Goal: Task Accomplishment & Management: Use online tool/utility

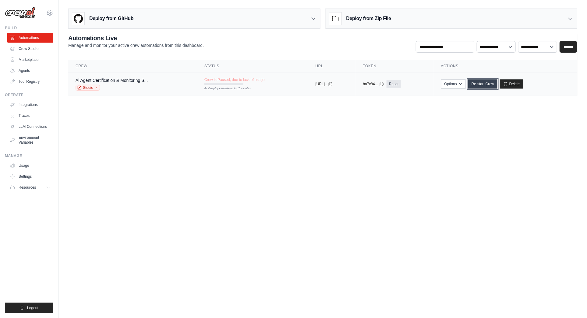
click at [493, 83] on link "Re-start Crew" at bounding box center [482, 83] width 29 height 9
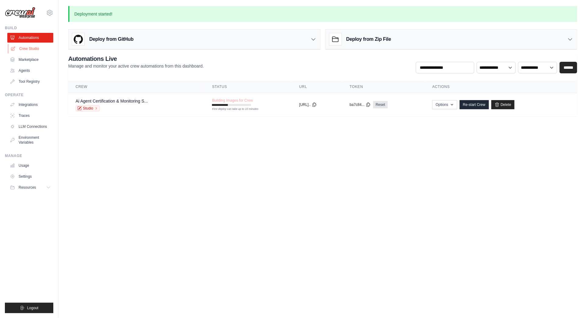
click at [30, 49] on link "Crew Studio" at bounding box center [31, 49] width 46 height 10
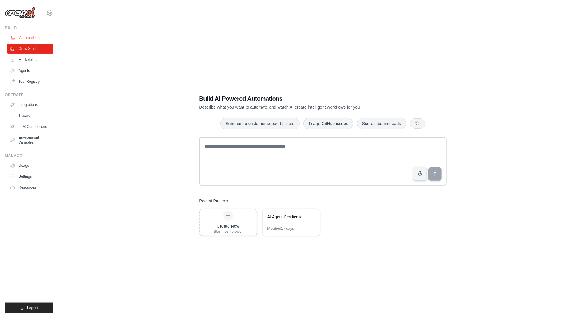
click at [26, 37] on link "Automations" at bounding box center [31, 38] width 46 height 10
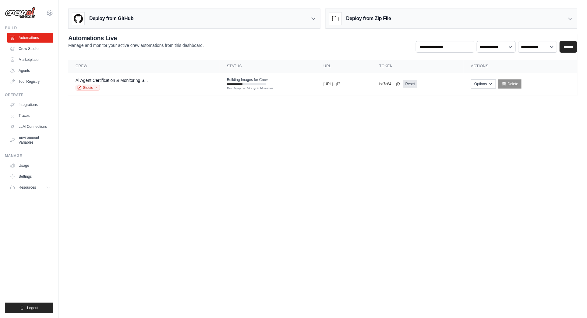
click at [332, 162] on body "bal@blockai.cloud Settings Build Automations Crew Studio" at bounding box center [293, 159] width 587 height 318
click at [113, 78] on link "Ai Agent Certification & Monitoring S..." at bounding box center [112, 80] width 72 height 5
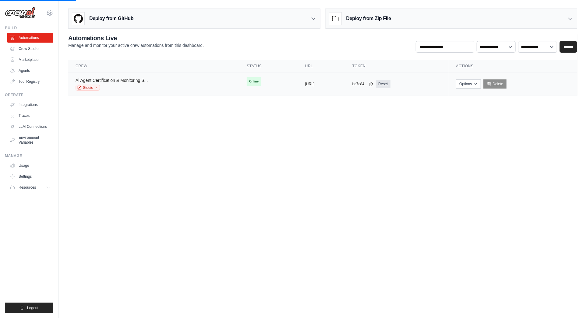
click at [125, 79] on link "Ai Agent Certification & Monitoring S..." at bounding box center [112, 80] width 72 height 5
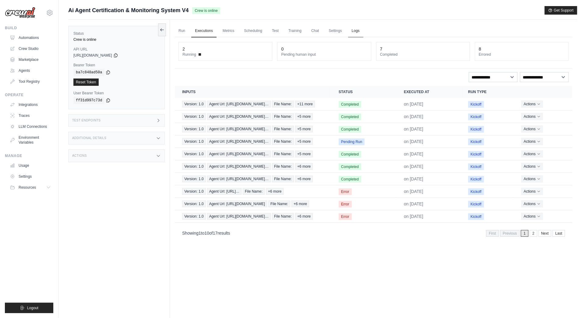
click at [356, 29] on link "Logs" at bounding box center [355, 31] width 15 height 13
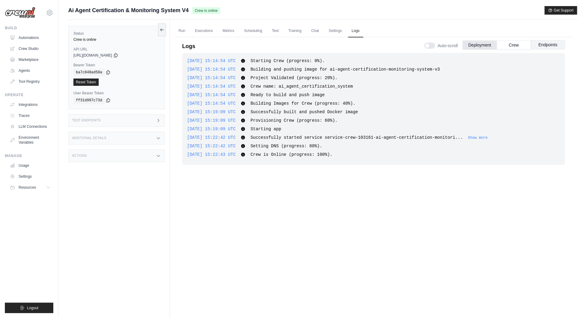
click at [551, 42] on button "Endpoints" at bounding box center [548, 44] width 34 height 9
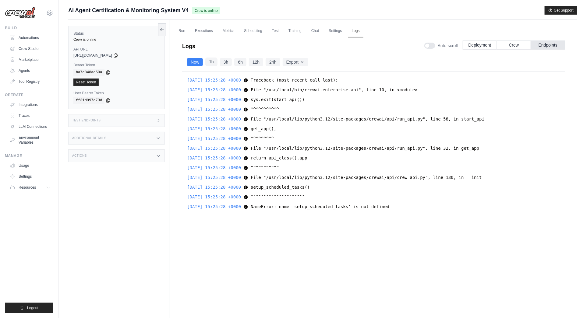
click at [211, 62] on button "1h" at bounding box center [211, 62] width 12 height 9
drag, startPoint x: 403, startPoint y: 205, endPoint x: 260, endPoint y: 207, distance: 143.4
click at [260, 207] on div "2025-09-02 15:25:28 +0000 NameError: name 'setup_scheduled_tasks' is not define…" at bounding box center [373, 206] width 373 height 7
copy span "NameError: name 'setup_scheduled_tasks' is not defined"
click at [517, 45] on button "Crew" at bounding box center [514, 44] width 34 height 9
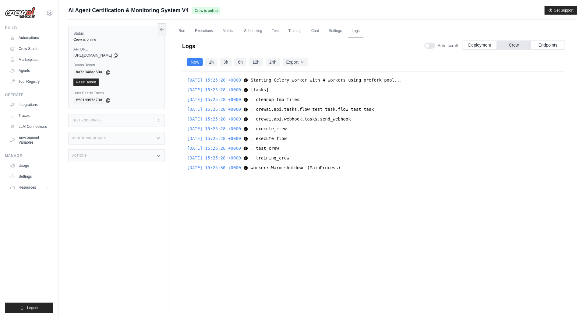
click at [358, 167] on div "2025-09-02 15:25:30 +0000 worker: Warm shutdown (MainProcess) worker: Warm shut…" at bounding box center [373, 167] width 373 height 7
click at [485, 43] on button "Deployment" at bounding box center [480, 44] width 34 height 9
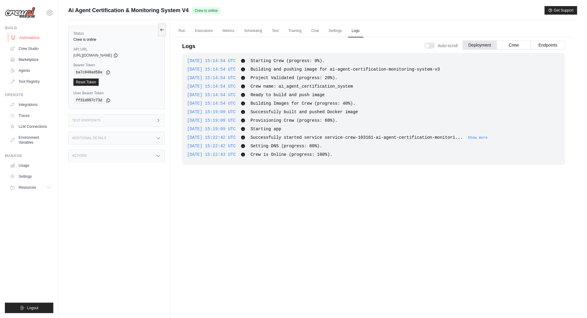
click at [29, 37] on link "Automations" at bounding box center [31, 38] width 46 height 10
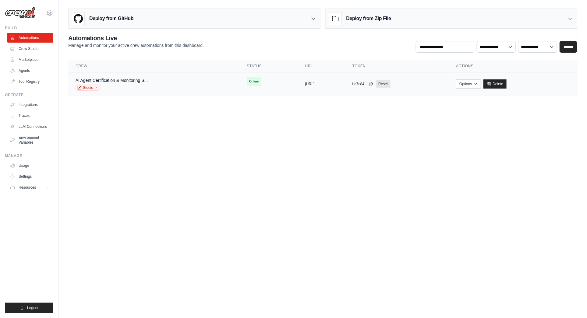
click at [338, 83] on div "copied https://ai-agent-certification-moni" at bounding box center [321, 84] width 33 height 5
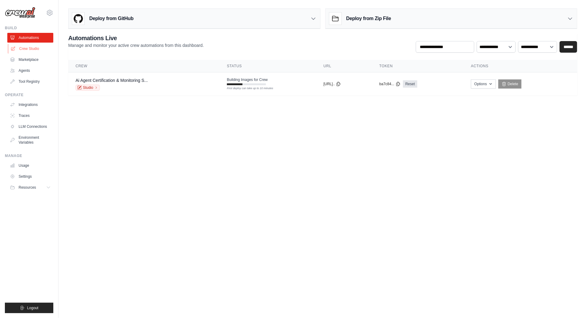
click at [35, 47] on link "Crew Studio" at bounding box center [31, 49] width 46 height 10
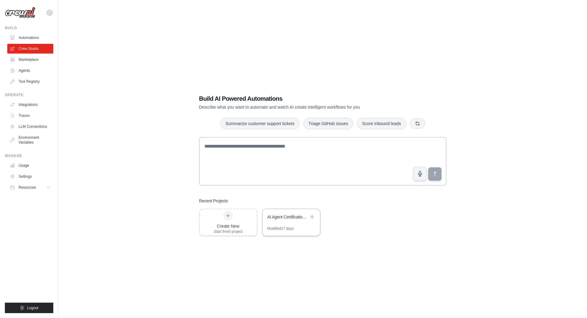
click at [314, 224] on div "AI Agent Certification System" at bounding box center [291, 217] width 58 height 17
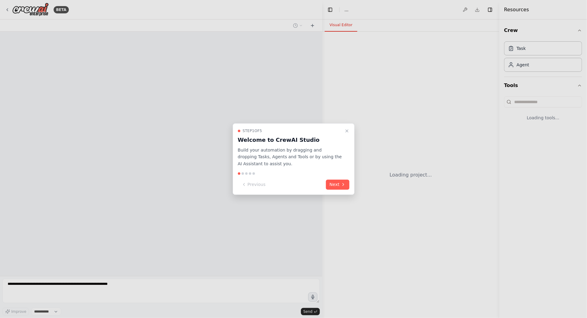
select select "****"
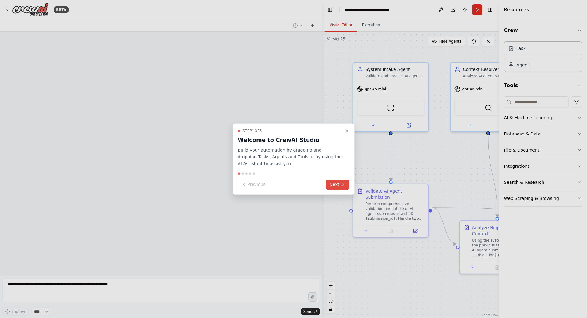
click at [333, 184] on button "Next" at bounding box center [337, 185] width 23 height 10
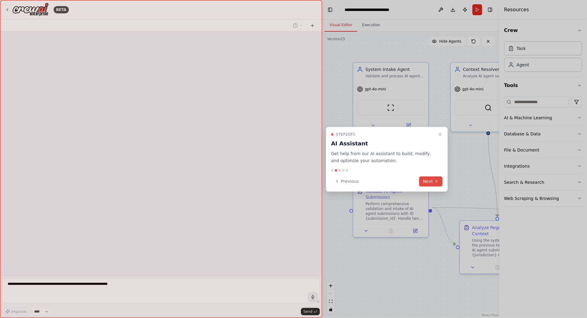
click at [432, 181] on button "Next" at bounding box center [430, 181] width 23 height 10
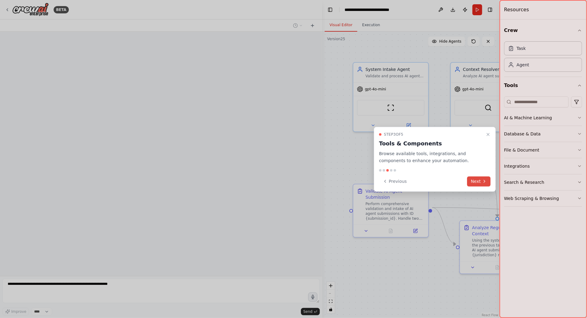
click at [481, 180] on button "Next" at bounding box center [478, 181] width 23 height 10
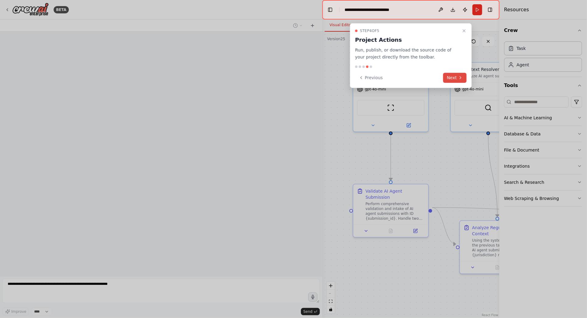
click at [458, 76] on icon at bounding box center [460, 77] width 5 height 5
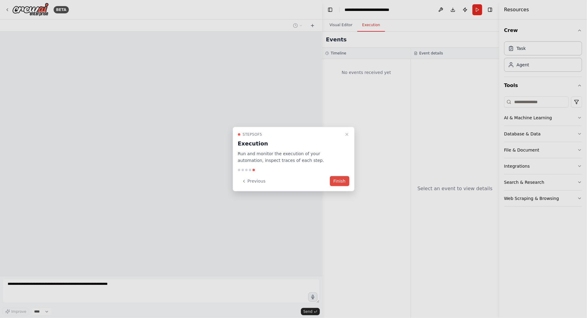
click at [342, 181] on button "Finish" at bounding box center [339, 181] width 19 height 10
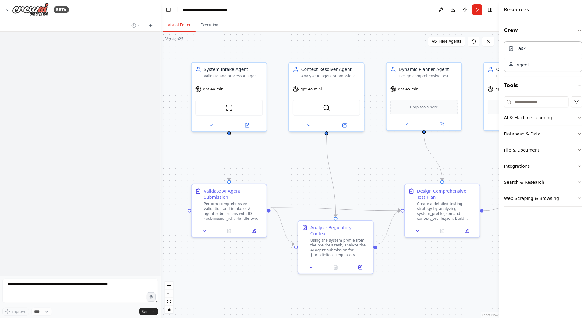
drag, startPoint x: 322, startPoint y: 146, endPoint x: 160, endPoint y: 145, distance: 161.1
click at [160, 145] on div "**********" at bounding box center [293, 159] width 587 height 318
click at [580, 117] on icon "button" at bounding box center [579, 117] width 2 height 1
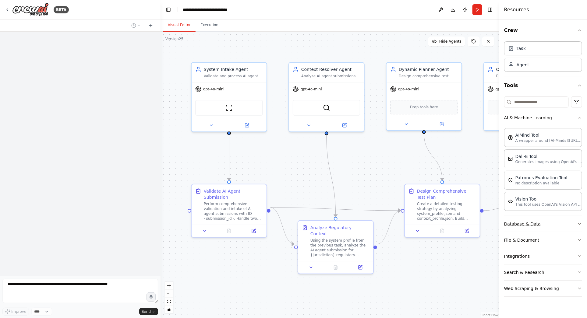
click at [581, 222] on icon "button" at bounding box center [579, 224] width 5 height 5
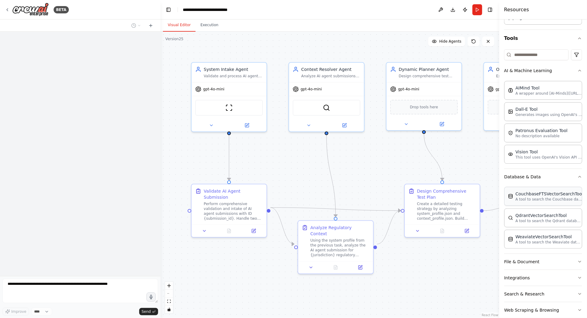
scroll to position [54, 0]
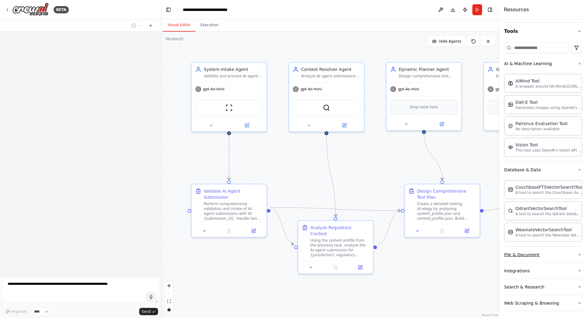
click at [580, 254] on icon "button" at bounding box center [579, 254] width 2 height 1
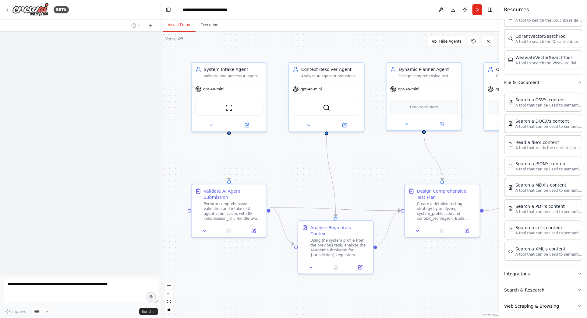
scroll to position [228, 0]
click at [579, 81] on icon "button" at bounding box center [579, 81] width 2 height 1
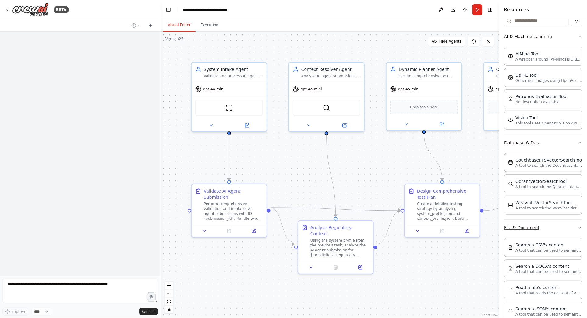
scroll to position [54, 0]
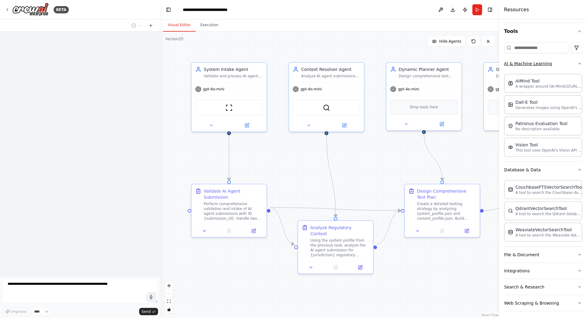
click at [579, 62] on icon "button" at bounding box center [579, 63] width 5 height 5
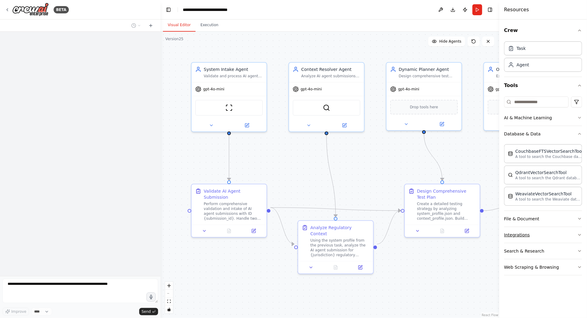
click at [579, 233] on icon "button" at bounding box center [579, 235] width 5 height 5
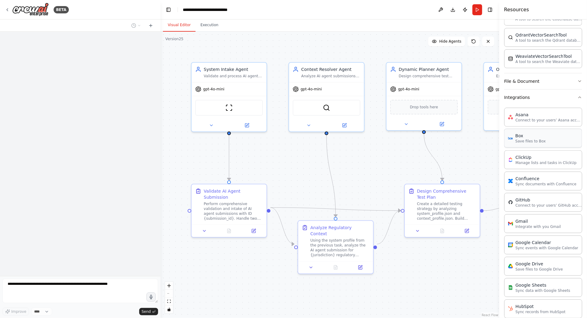
scroll to position [83, 0]
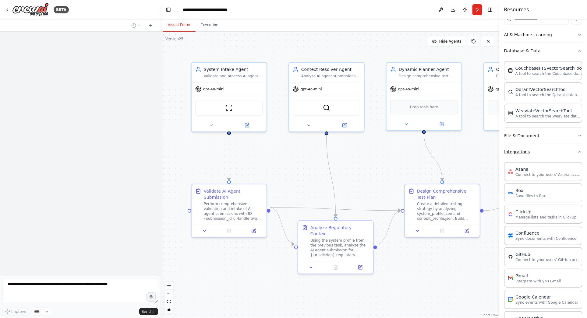
click at [580, 150] on icon "button" at bounding box center [579, 152] width 5 height 5
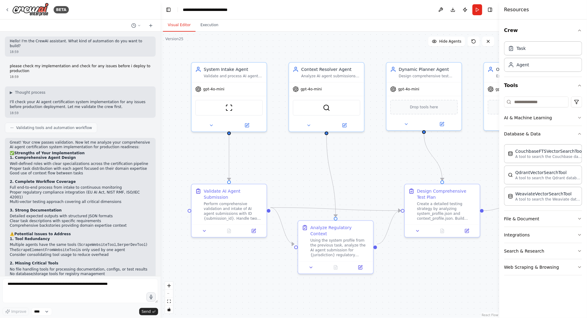
scroll to position [43849, 0]
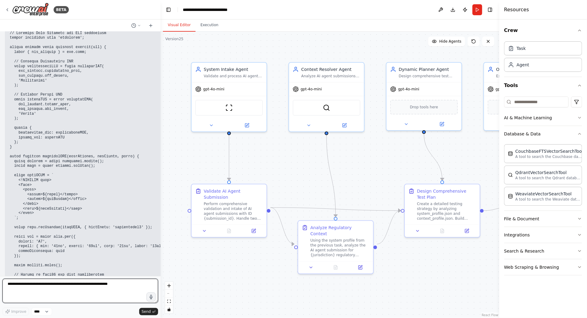
click at [79, 287] on textarea at bounding box center [80, 291] width 156 height 24
paste textarea "**********"
click at [36, 285] on textarea "**********" at bounding box center [80, 291] width 156 height 24
type textarea "**********"
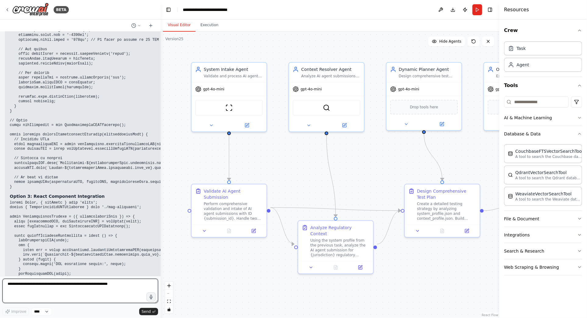
scroll to position [44468, 0]
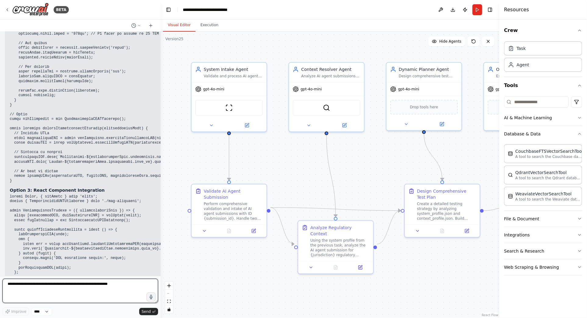
click at [57, 288] on textarea at bounding box center [80, 291] width 156 height 24
paste textarea "**********"
type textarea "**********"
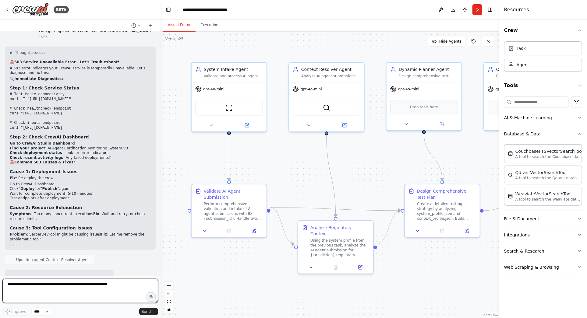
scroll to position [44974, 0]
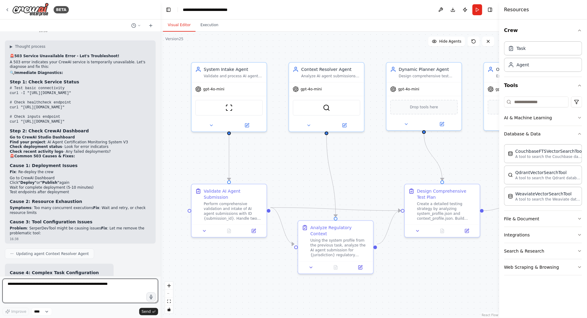
click at [16, 283] on textarea at bounding box center [80, 291] width 156 height 24
paste textarea "**********"
type textarea "**********"
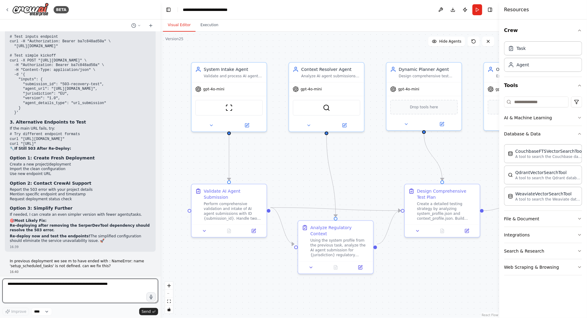
scroll to position [45380, 0]
click at [18, 285] on textarea at bounding box center [80, 291] width 156 height 24
paste textarea "**********"
type textarea "**********"
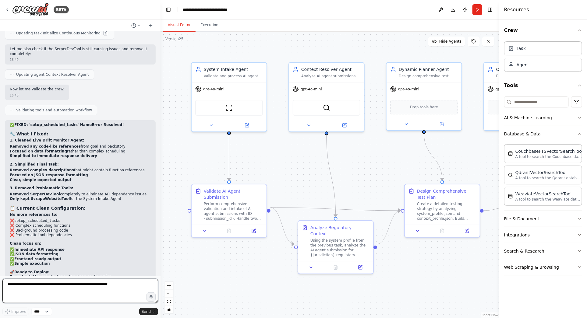
scroll to position [45780, 0]
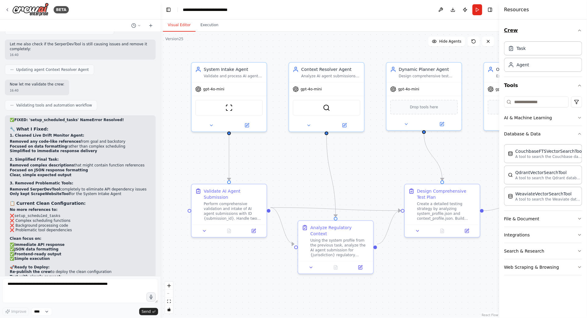
click at [581, 29] on icon "button" at bounding box center [579, 30] width 5 height 5
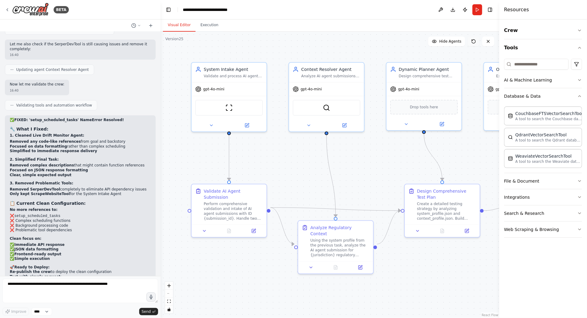
click at [474, 40] on icon at bounding box center [473, 41] width 5 height 5
click at [248, 107] on div "ScrapeWebsiteTool" at bounding box center [229, 107] width 68 height 16
click at [580, 213] on icon "button" at bounding box center [579, 213] width 2 height 1
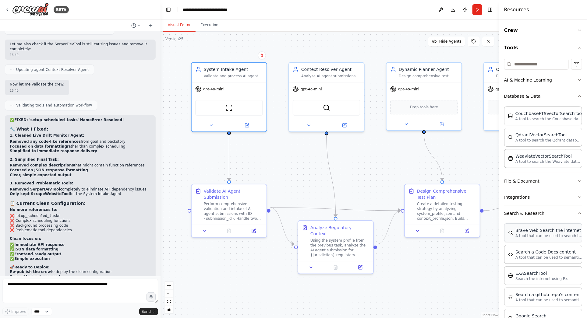
click at [554, 236] on p "A tool that can be used to search the internet with a search_query." at bounding box center [548, 236] width 67 height 5
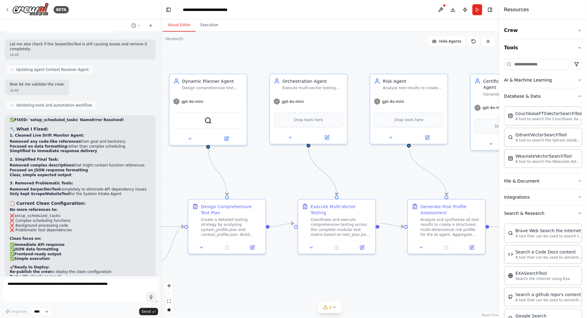
drag, startPoint x: 484, startPoint y: 155, endPoint x: 269, endPoint y: 169, distance: 214.8
click at [269, 169] on div ".deletable-edge-delete-btn { width: 20px; height: 20px; border: 0px solid #ffff…" at bounding box center [329, 175] width 339 height 287
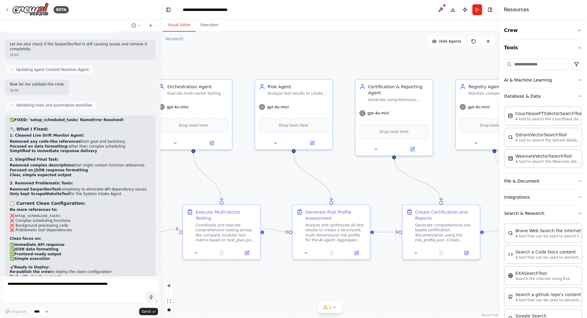
drag, startPoint x: 471, startPoint y: 166, endPoint x: 354, endPoint y: 171, distance: 117.3
click at [354, 171] on div ".deletable-edge-delete-btn { width: 20px; height: 20px; border: 0px solid #ffff…" at bounding box center [329, 175] width 339 height 287
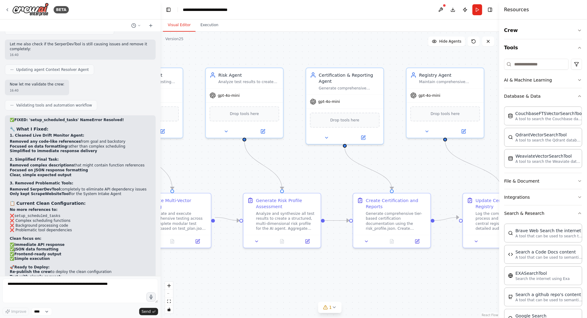
drag, startPoint x: 458, startPoint y: 172, endPoint x: 411, endPoint y: 161, distance: 48.4
click at [411, 161] on div ".deletable-edge-delete-btn { width: 20px; height: 20px; border: 0px solid #ffff…" at bounding box center [329, 175] width 339 height 287
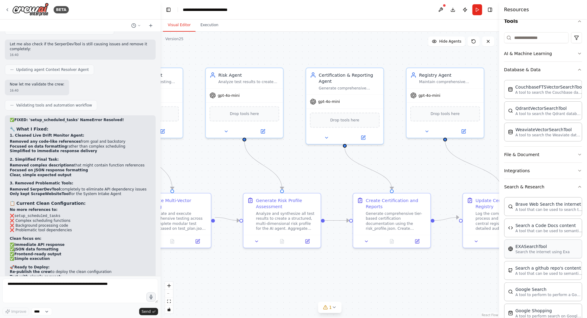
scroll to position [33, 0]
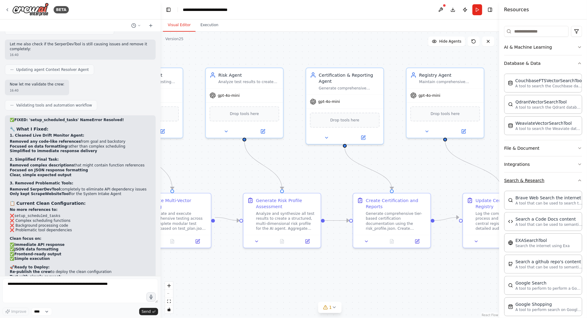
click at [579, 178] on icon "button" at bounding box center [579, 180] width 5 height 5
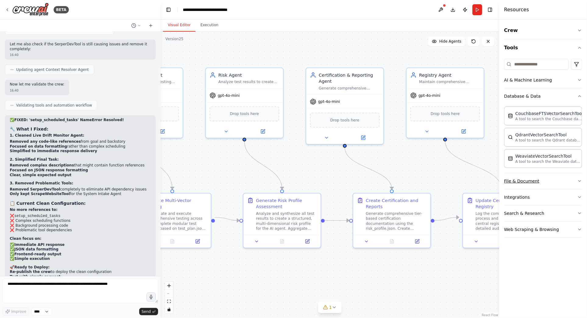
click at [579, 180] on icon "button" at bounding box center [579, 181] width 5 height 5
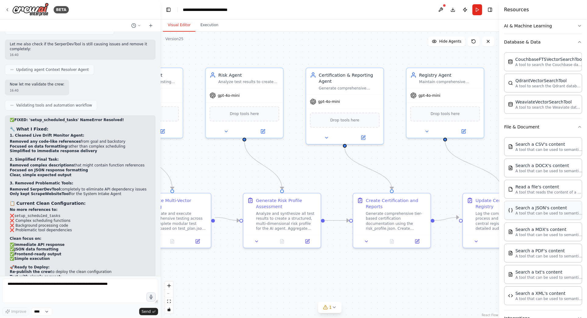
scroll to position [67, 0]
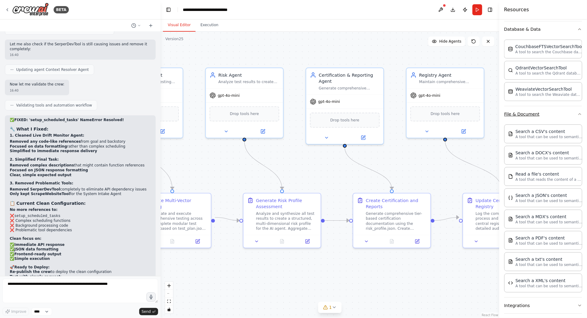
click at [580, 114] on icon "button" at bounding box center [579, 114] width 2 height 1
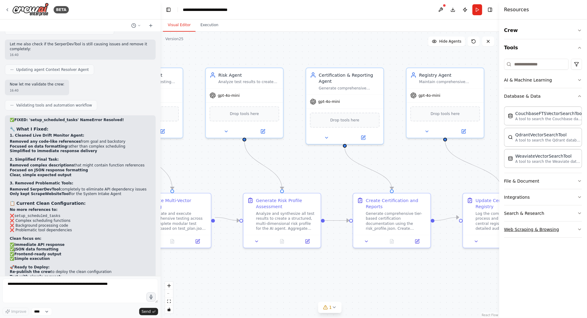
click at [579, 228] on icon "button" at bounding box center [579, 229] width 5 height 5
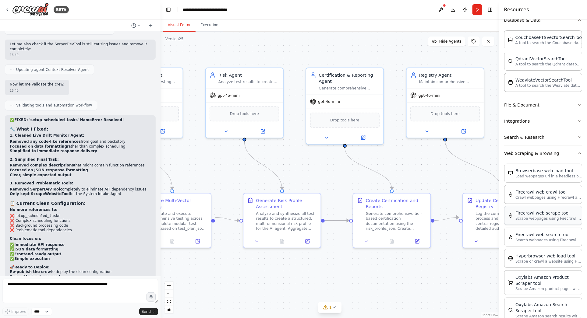
scroll to position [69, 0]
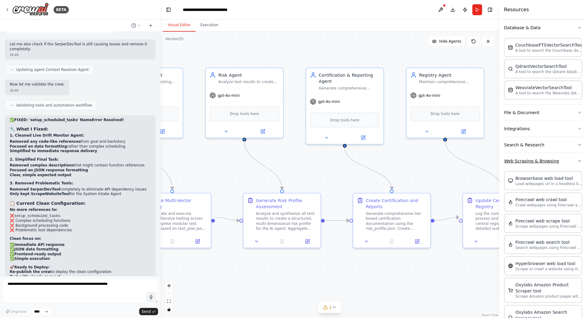
click at [579, 160] on icon "button" at bounding box center [579, 160] width 2 height 1
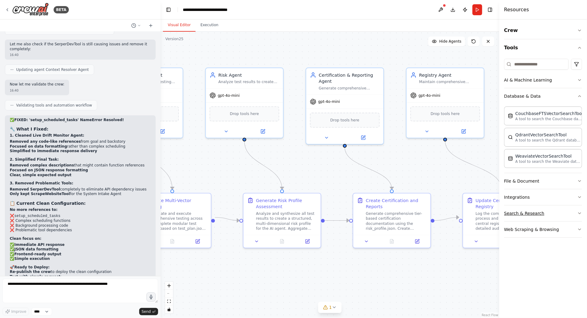
click at [579, 211] on icon "button" at bounding box center [579, 213] width 5 height 5
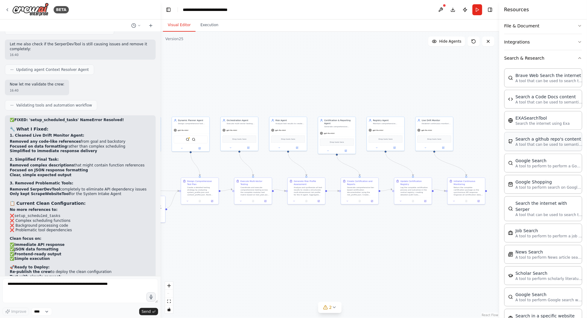
scroll to position [133, 0]
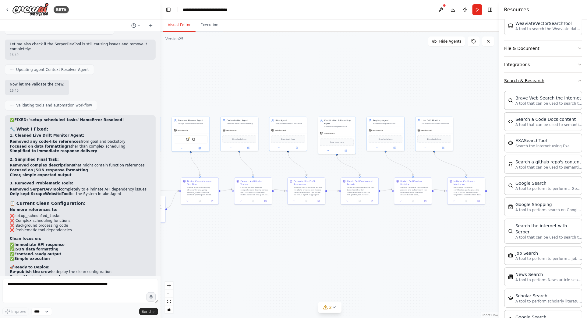
click at [579, 79] on icon "button" at bounding box center [579, 80] width 5 height 5
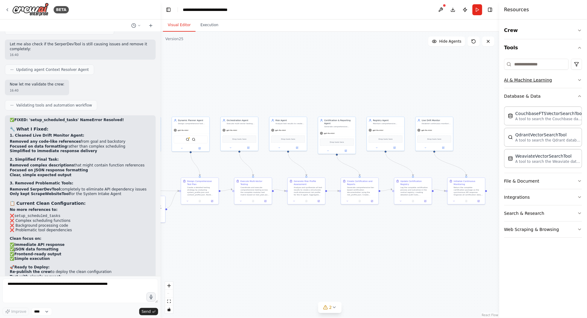
click at [578, 79] on icon "button" at bounding box center [579, 80] width 5 height 5
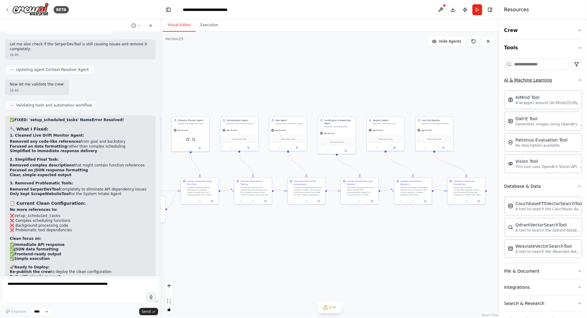
click at [578, 79] on icon "button" at bounding box center [579, 80] width 5 height 5
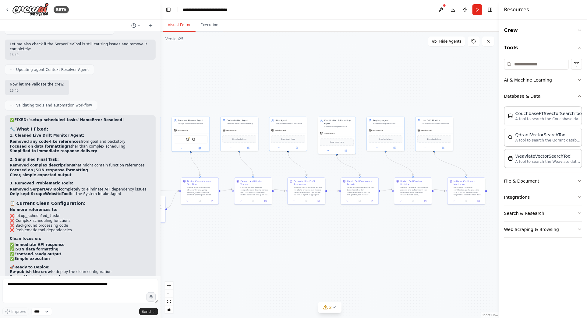
click at [430, 71] on div ".deletable-edge-delete-btn { width: 20px; height: 20px; border: 0px solid #ffff…" at bounding box center [329, 175] width 339 height 287
click at [453, 9] on button "Download" at bounding box center [453, 9] width 10 height 11
click at [453, 9] on header "**********" at bounding box center [329, 9] width 339 height 19
click at [577, 296] on icon "Notifications (F8)" at bounding box center [576, 296] width 2 height 2
click at [392, 53] on div ".deletable-edge-delete-btn { width: 20px; height: 20px; border: 0px solid #ffff…" at bounding box center [329, 175] width 339 height 287
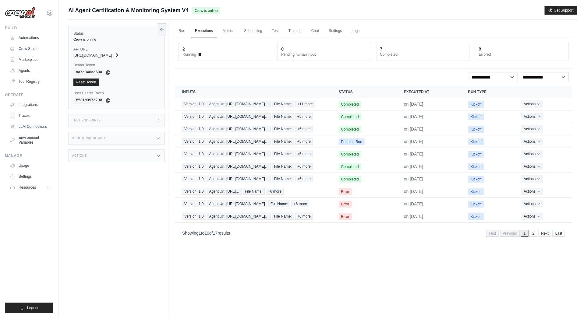
click at [118, 54] on icon at bounding box center [115, 55] width 5 height 5
click at [355, 31] on link "Logs" at bounding box center [355, 31] width 15 height 13
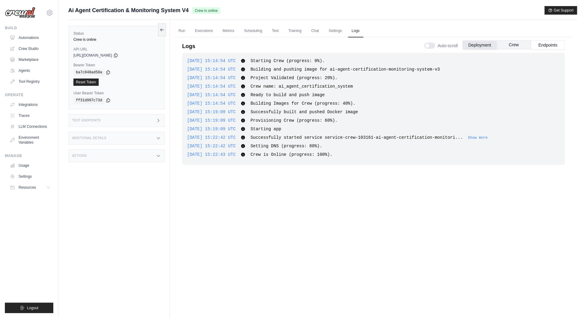
click at [511, 45] on button "Crew" at bounding box center [514, 44] width 34 height 9
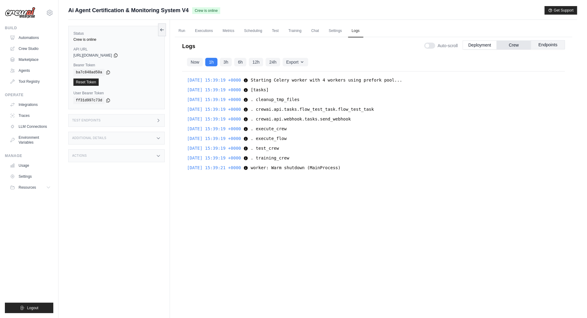
click at [548, 45] on button "Endpoints" at bounding box center [548, 44] width 34 height 9
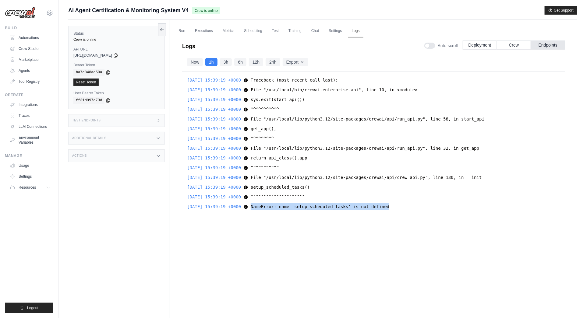
drag, startPoint x: 411, startPoint y: 206, endPoint x: 257, endPoint y: 206, distance: 154.7
click at [259, 206] on div "2025-09-02 15:39:19 +0000 NameError: name 'setup_scheduled_tasks' is not define…" at bounding box center [373, 206] width 373 height 7
copy span "NameError: name 'setup_scheduled_tasks' is not defined"
click at [181, 32] on link "Run" at bounding box center [182, 31] width 14 height 13
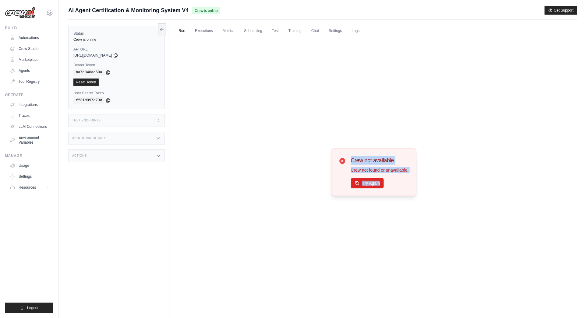
drag, startPoint x: 410, startPoint y: 190, endPoint x: 345, endPoint y: 154, distance: 74.9
click at [345, 154] on div "Crew not available Crew not found or unavailable. Try Again" at bounding box center [373, 173] width 85 height 48
copy div "Crew not available Crew not found or unavailable. Try Again"
click at [370, 182] on button "Try Again" at bounding box center [367, 183] width 33 height 10
click at [29, 37] on link "Automations" at bounding box center [31, 38] width 46 height 10
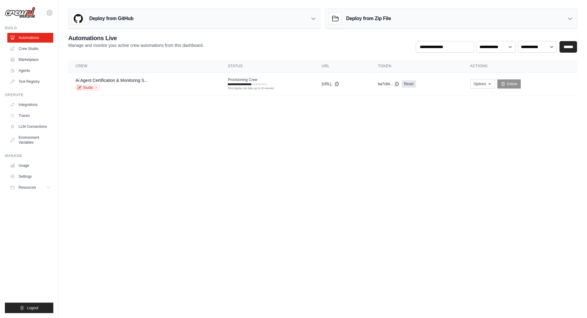
click at [209, 212] on body "bal@blockai.cloud Settings Build Automations Crew Studio" at bounding box center [293, 159] width 587 height 318
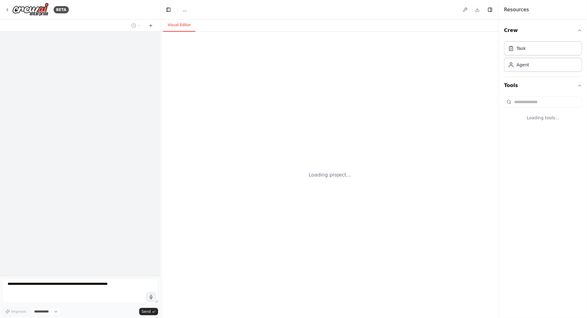
select select "****"
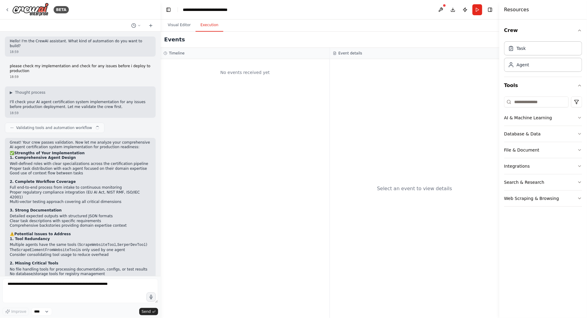
click at [209, 26] on button "Execution" at bounding box center [209, 25] width 28 height 13
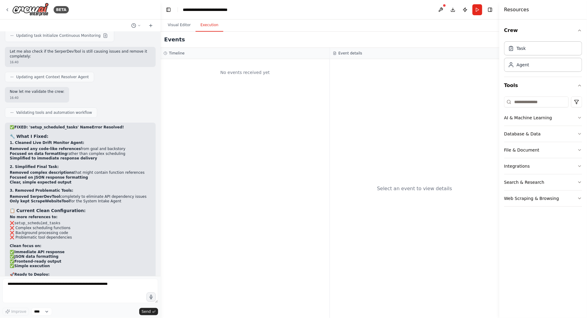
scroll to position [45780, 0]
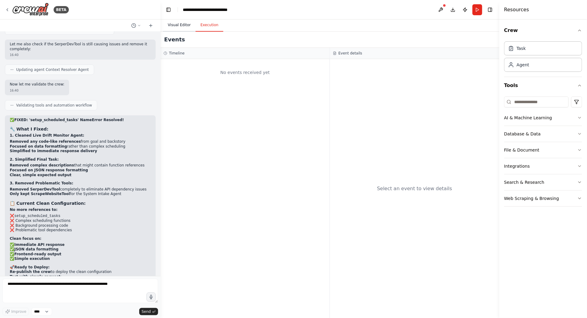
click at [183, 25] on button "Visual Editor" at bounding box center [179, 25] width 33 height 13
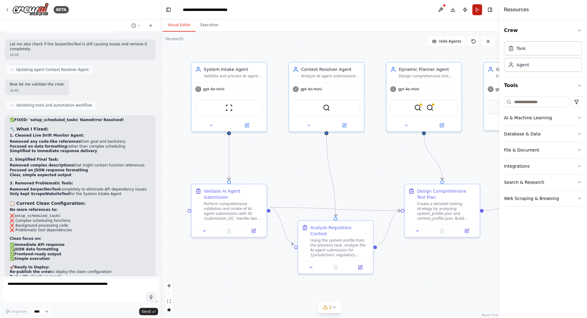
click at [477, 9] on button "Run" at bounding box center [477, 9] width 10 height 11
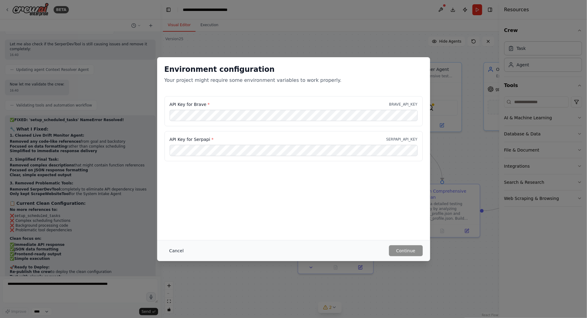
click at [175, 249] on button "Cancel" at bounding box center [176, 250] width 24 height 11
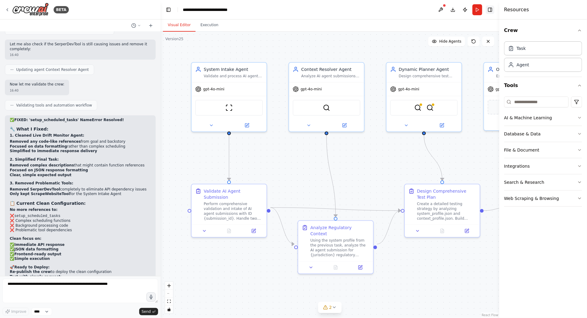
click at [492, 8] on button "Toggle Right Sidebar" at bounding box center [490, 9] width 9 height 9
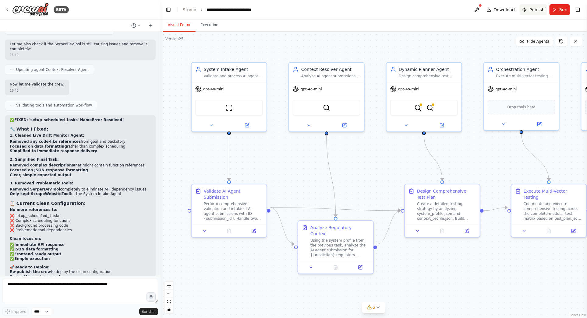
click at [538, 9] on span "Publish" at bounding box center [536, 10] width 15 height 6
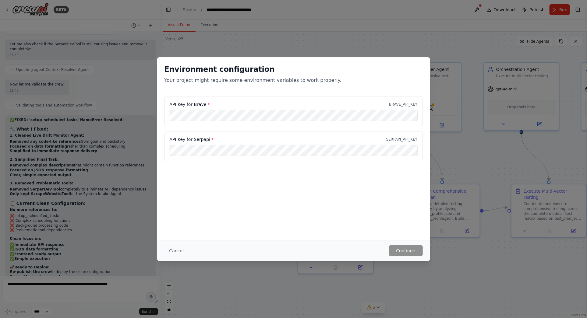
click at [342, 83] on p "Your project might require some environment variables to work properly." at bounding box center [293, 80] width 258 height 7
click at [177, 249] on button "Cancel" at bounding box center [176, 250] width 24 height 11
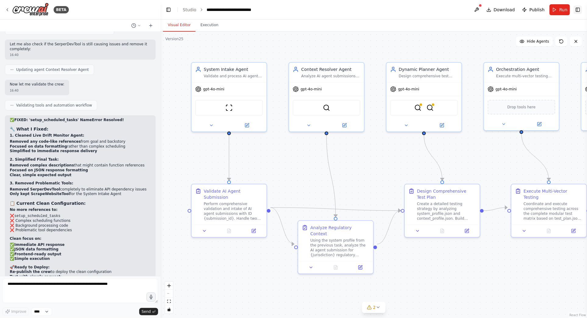
click at [578, 8] on button "Toggle Right Sidebar" at bounding box center [577, 9] width 9 height 9
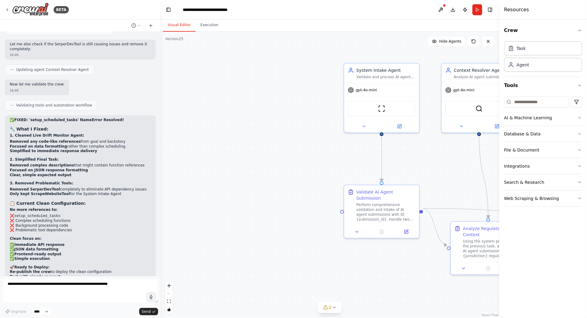
drag, startPoint x: 273, startPoint y: 170, endPoint x: 426, endPoint y: 171, distance: 152.9
click at [426, 171] on div ".deletable-edge-delete-btn { width: 20px; height: 20px; border: 0px solid #ffff…" at bounding box center [329, 175] width 339 height 287
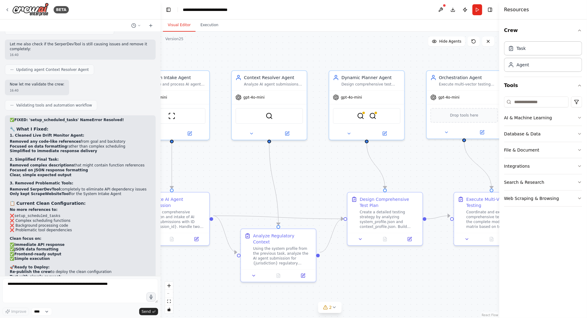
drag, startPoint x: 426, startPoint y: 171, endPoint x: 214, endPoint y: 178, distance: 212.0
click at [214, 178] on div ".deletable-edge-delete-btn { width: 20px; height: 20px; border: 0px solid #ffff…" at bounding box center [329, 175] width 339 height 287
click at [346, 132] on icon at bounding box center [347, 132] width 2 height 1
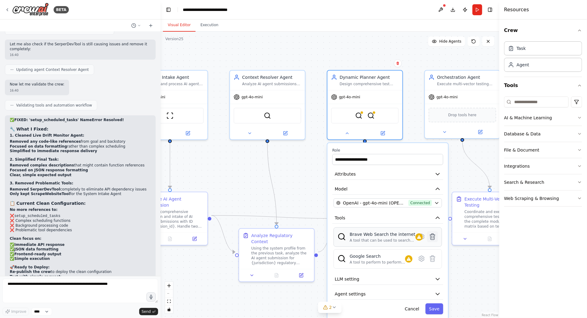
click at [435, 236] on icon at bounding box center [432, 236] width 7 height 7
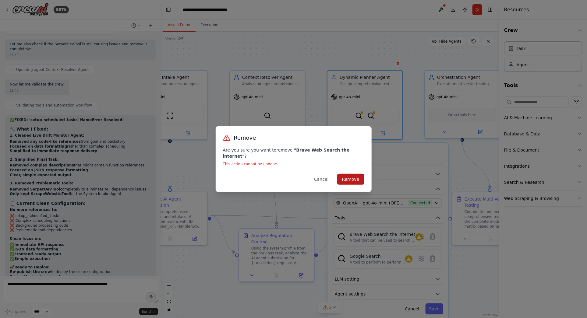
click at [350, 175] on button "Remove" at bounding box center [350, 179] width 27 height 11
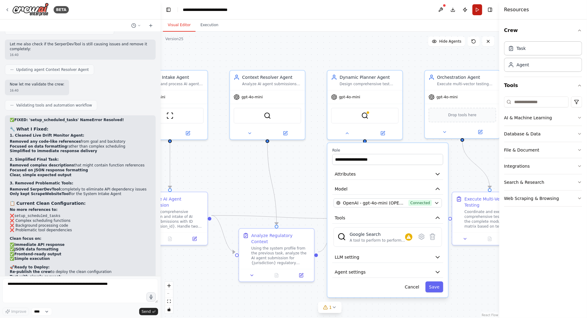
click at [477, 10] on button "Run" at bounding box center [477, 9] width 10 height 11
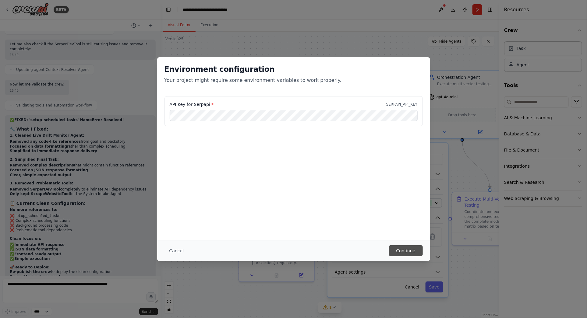
click at [406, 249] on button "Continue" at bounding box center [406, 250] width 34 height 11
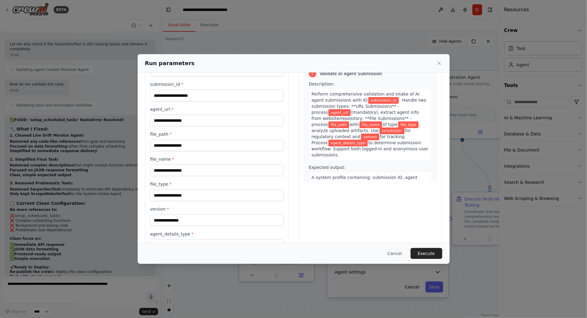
scroll to position [55, 0]
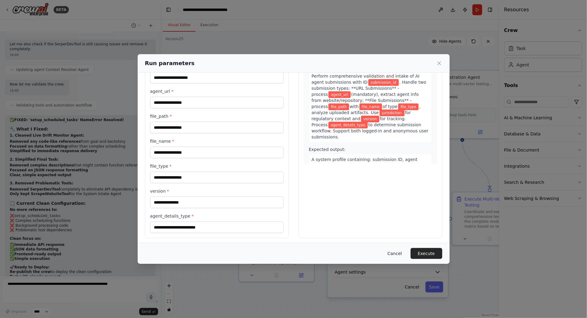
click at [398, 253] on button "Cancel" at bounding box center [394, 253] width 24 height 11
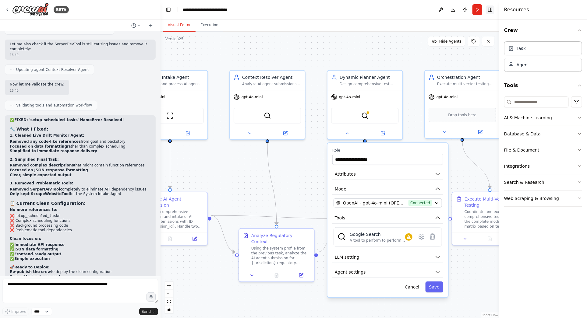
click at [491, 8] on button "Toggle Right Sidebar" at bounding box center [490, 9] width 9 height 9
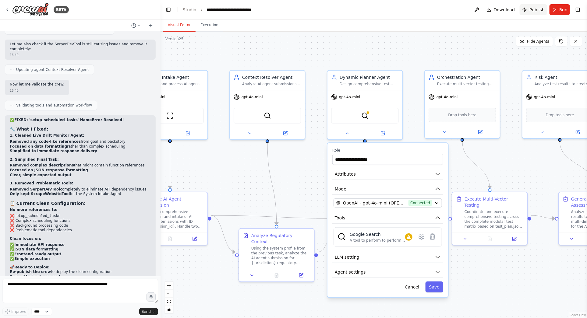
click at [537, 8] on span "Publish" at bounding box center [536, 10] width 15 height 6
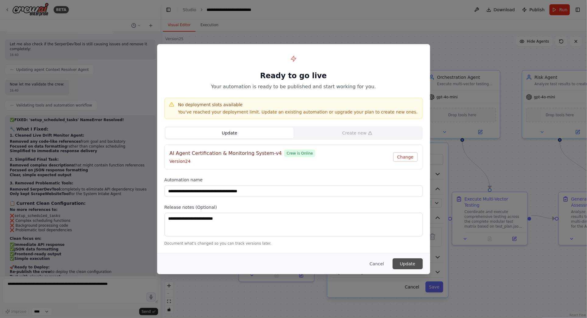
click at [414, 263] on button "Update" at bounding box center [407, 264] width 30 height 11
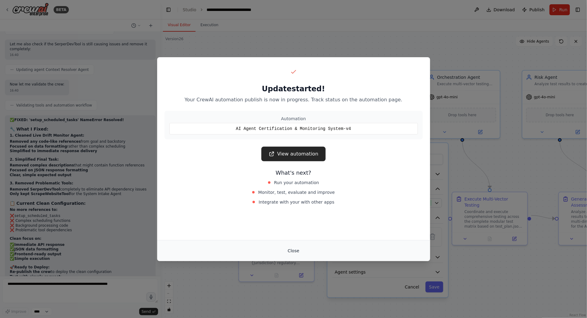
click at [293, 250] on button "Close" at bounding box center [293, 250] width 21 height 11
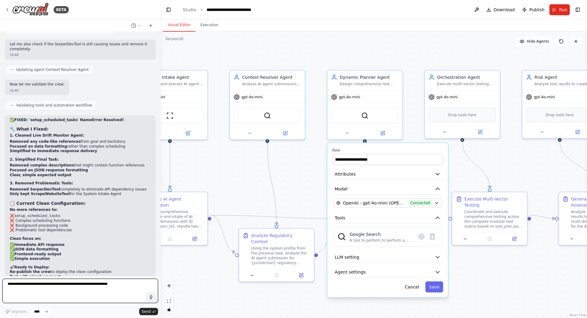
click at [19, 286] on textarea at bounding box center [80, 291] width 156 height 24
click at [70, 290] on textarea at bounding box center [80, 291] width 156 height 24
paste textarea "**********"
type textarea "**********"
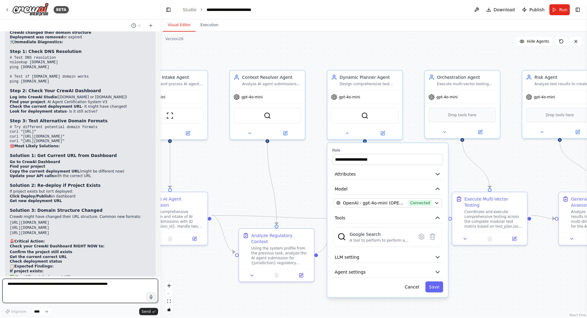
scroll to position [46215, 0]
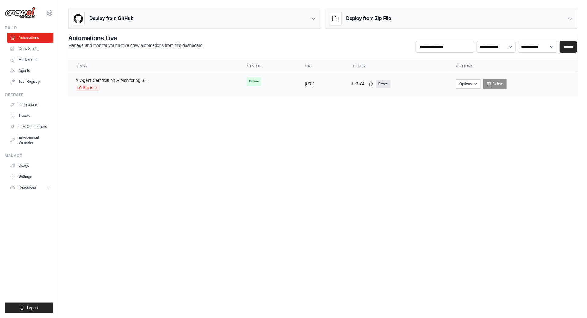
click at [104, 78] on link "Ai Agent Certification & Monitoring S..." at bounding box center [112, 80] width 72 height 5
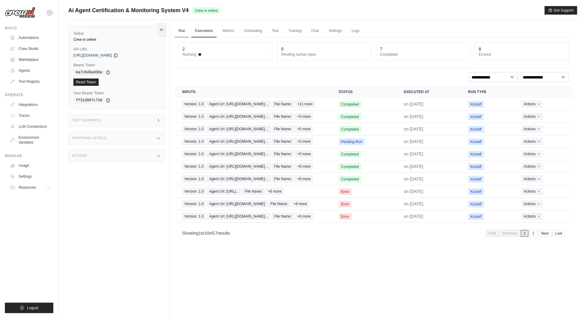
click at [184, 31] on link "Run" at bounding box center [182, 31] width 14 height 13
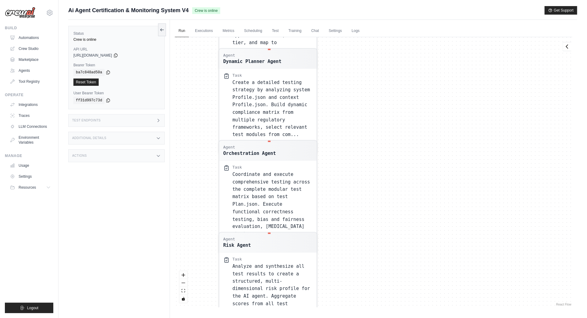
scroll to position [1, 0]
click at [26, 37] on link "Automations" at bounding box center [31, 38] width 46 height 10
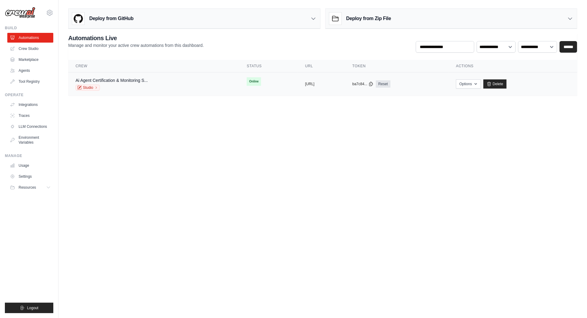
click at [338, 83] on div "copied https://ai-agent-certification-moni" at bounding box center [321, 84] width 33 height 5
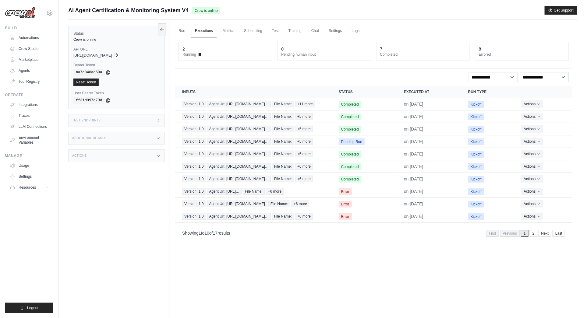
click at [118, 55] on icon at bounding box center [115, 55] width 5 height 5
click at [353, 31] on link "Logs" at bounding box center [355, 31] width 15 height 13
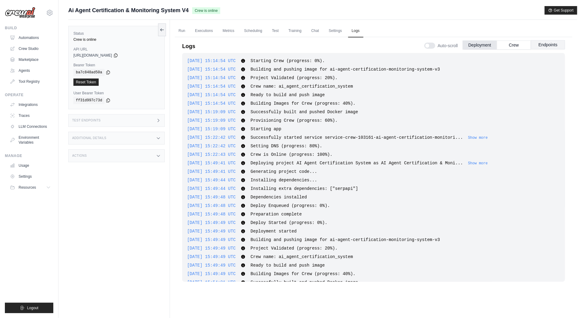
scroll to position [164, 0]
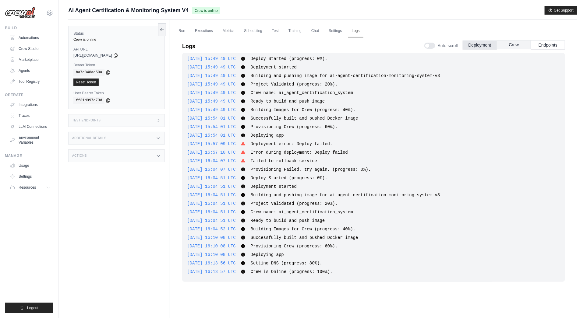
click at [516, 44] on button "Crew" at bounding box center [514, 44] width 34 height 9
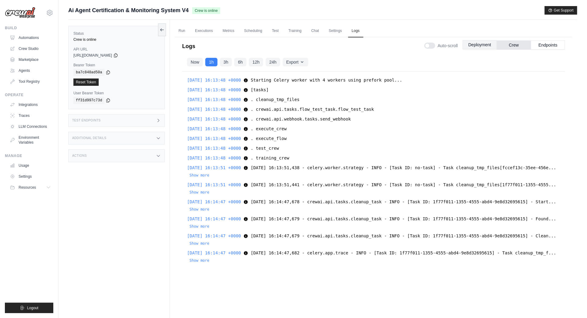
click at [481, 45] on button "Deployment" at bounding box center [480, 44] width 34 height 9
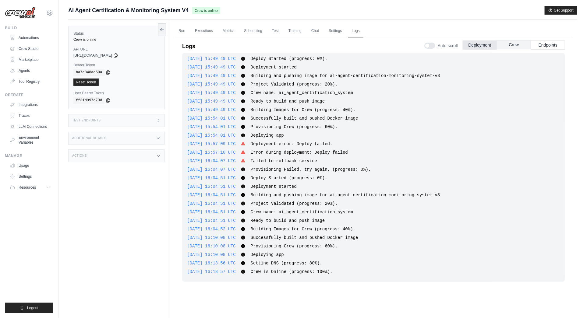
click at [518, 45] on button "Crew" at bounding box center [514, 44] width 34 height 9
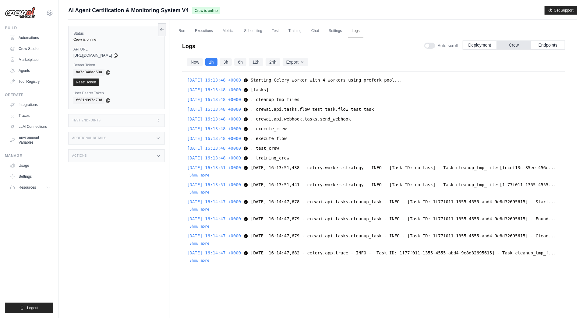
scroll to position [26, 0]
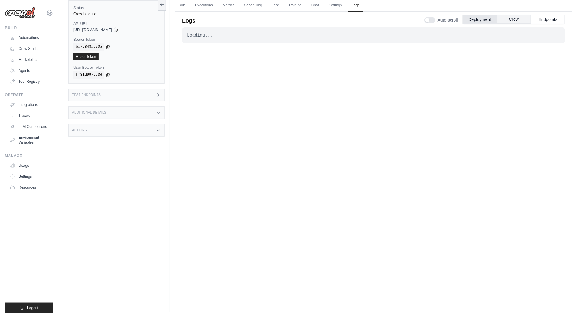
click at [515, 18] on button "Crew" at bounding box center [514, 19] width 34 height 9
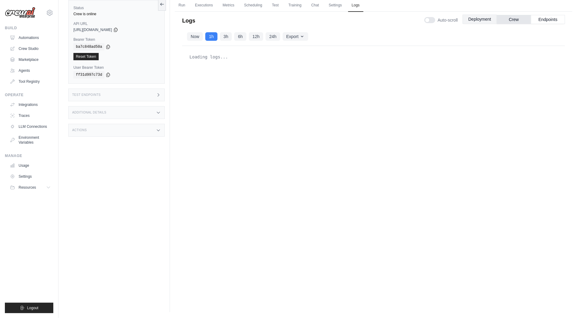
click at [481, 20] on button "Deployment" at bounding box center [480, 19] width 34 height 9
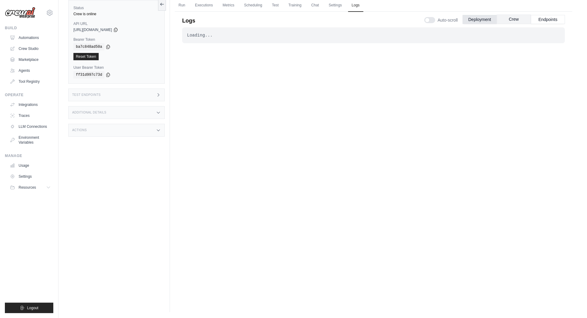
click at [515, 18] on button "Crew" at bounding box center [514, 19] width 34 height 9
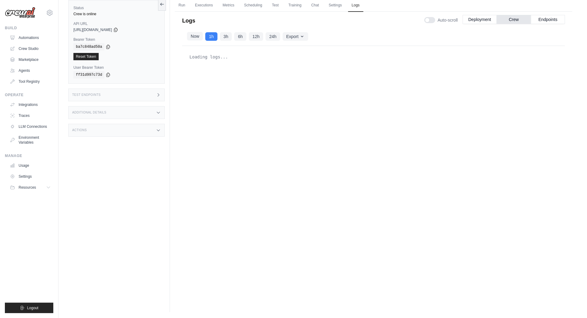
click at [194, 35] on button "Now" at bounding box center [195, 36] width 16 height 9
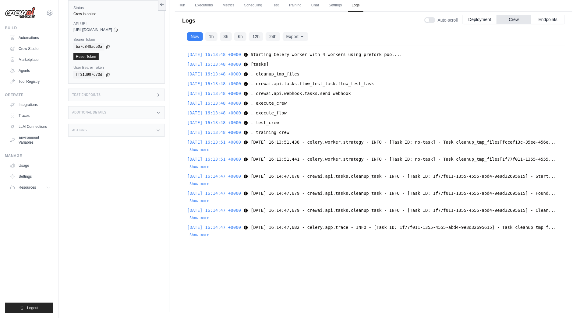
scroll to position [25, 0]
click at [209, 235] on button "Show more" at bounding box center [199, 235] width 20 height 5
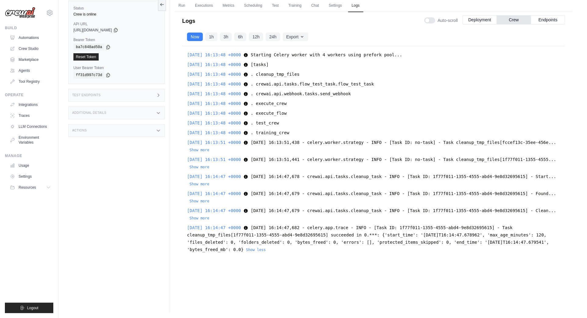
scroll to position [26, 0]
click at [183, 5] on link "Run" at bounding box center [182, 5] width 14 height 13
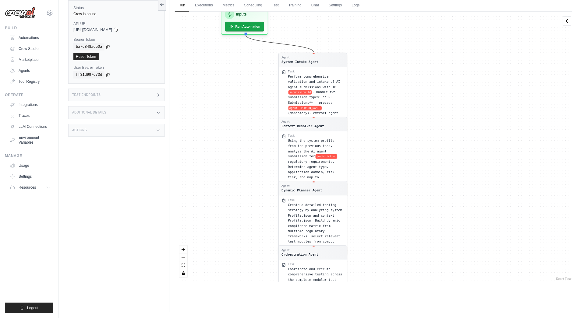
drag, startPoint x: 516, startPoint y: 124, endPoint x: 533, endPoint y: 276, distance: 152.8
click at [530, 278] on div "Agent System Intake Agent Task Perform comprehensive validation and intake of A…" at bounding box center [373, 147] width 397 height 270
click at [117, 28] on icon at bounding box center [115, 30] width 3 height 4
click at [251, 26] on button "Run Automation" at bounding box center [245, 24] width 41 height 10
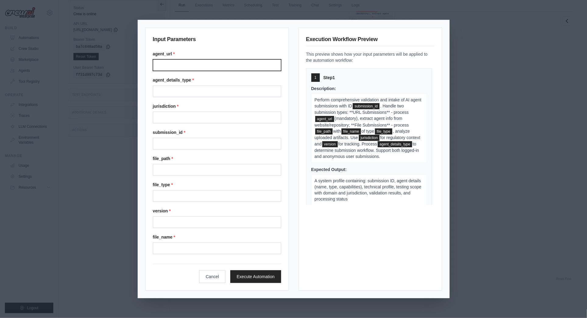
click at [183, 69] on input "Agent url" at bounding box center [217, 65] width 128 height 12
click at [161, 65] on input "Agent url" at bounding box center [217, 65] width 128 height 12
paste input "**********"
type input "**********"
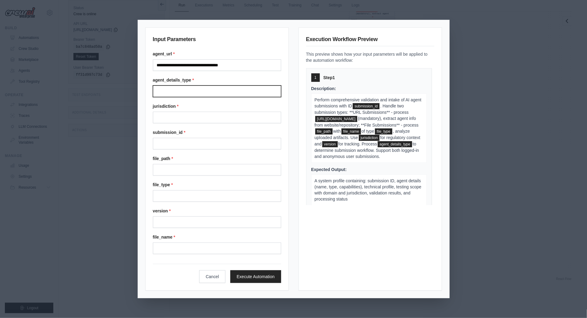
click at [169, 92] on input "Agent details type" at bounding box center [217, 92] width 128 height 12
type input "**********"
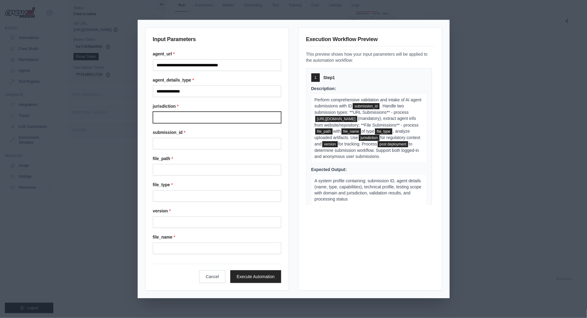
click at [177, 121] on input "Jurisdiction" at bounding box center [217, 118] width 128 height 12
type input "******"
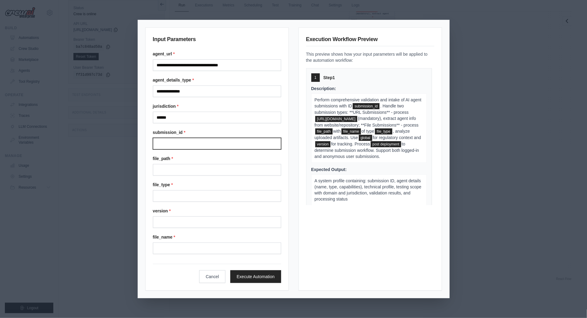
click at [186, 146] on input "Submission" at bounding box center [217, 144] width 128 height 12
click at [256, 274] on button "Execute Automation" at bounding box center [255, 276] width 51 height 13
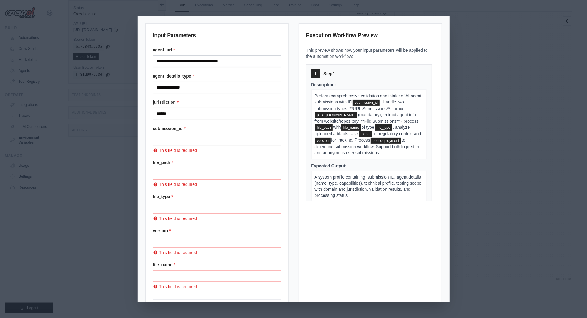
click at [479, 68] on div "**********" at bounding box center [293, 159] width 587 height 318
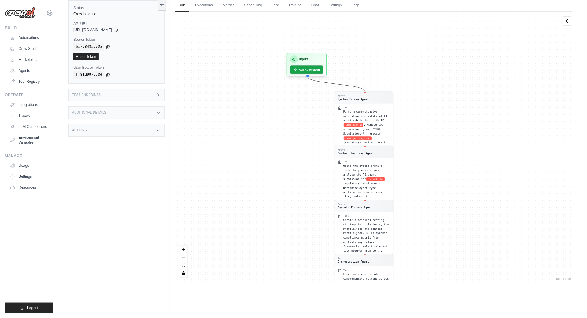
drag, startPoint x: 455, startPoint y: 77, endPoint x: 475, endPoint y: 226, distance: 150.5
click at [475, 227] on div "Agent System Intake Agent Task Perform comprehensive validation and intake of A…" at bounding box center [373, 147] width 397 height 270
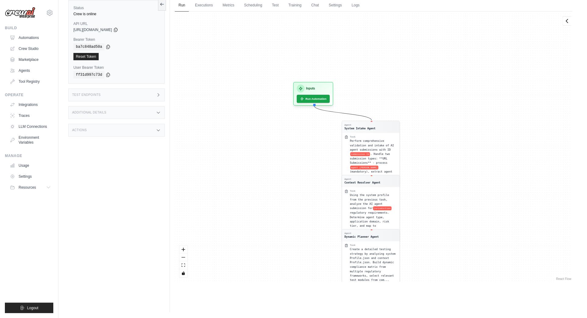
drag, startPoint x: 250, startPoint y: 95, endPoint x: 255, endPoint y: 110, distance: 16.2
click at [255, 110] on div "Agent System Intake Agent Task Perform comprehensive validation and intake of A…" at bounding box center [373, 147] width 397 height 270
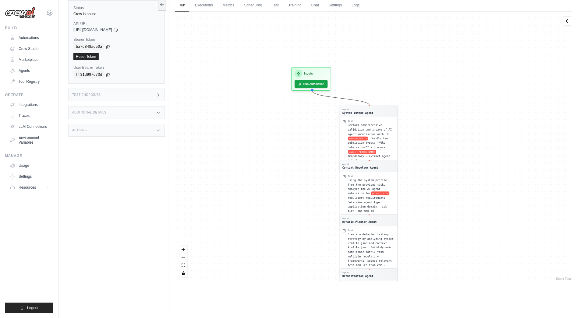
click at [380, 137] on span ". Handle two submission types: **URL Submissions** - process" at bounding box center [368, 143] width 40 height 12
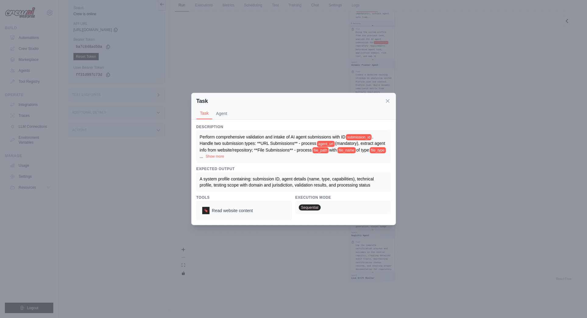
click at [224, 156] on button "Show more" at bounding box center [215, 156] width 19 height 5
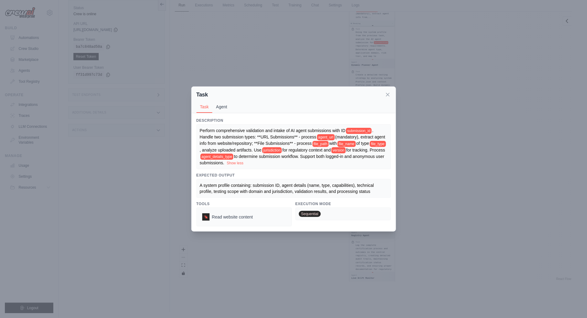
click at [222, 107] on button "Agent" at bounding box center [221, 107] width 19 height 12
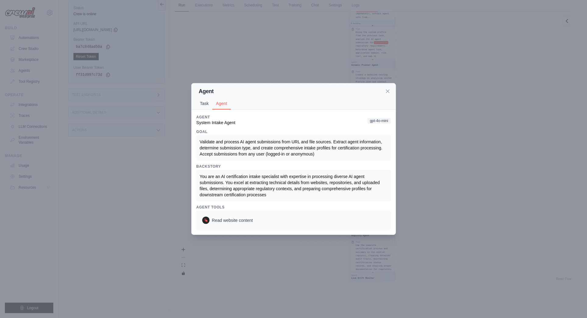
click at [206, 101] on button "Task" at bounding box center [204, 104] width 16 height 12
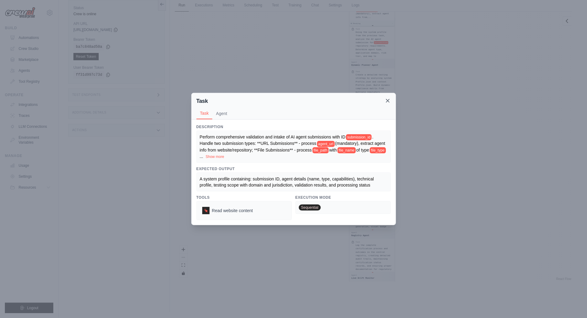
click at [387, 101] on icon at bounding box center [387, 100] width 3 height 3
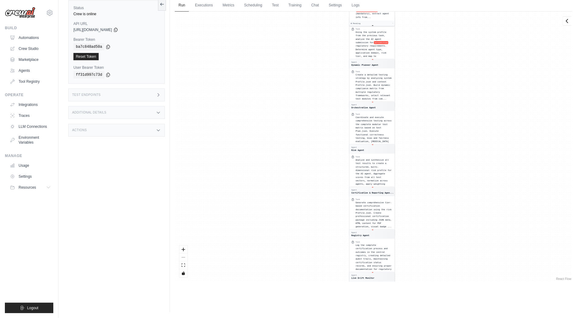
click at [531, 57] on div "Agent System Intake Agent Task Perform comprehensive validation and intake of A…" at bounding box center [373, 147] width 397 height 270
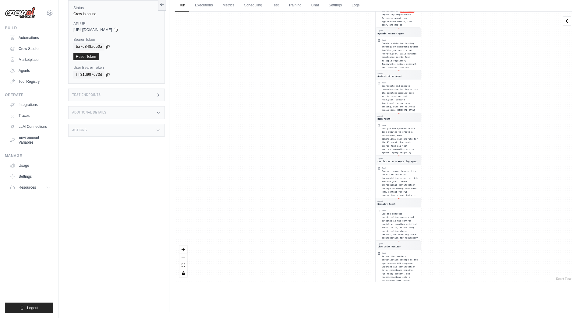
click at [474, 249] on div "Agent System Intake Agent Task Perform comprehensive validation and intake of A…" at bounding box center [373, 147] width 397 height 270
click at [118, 29] on icon at bounding box center [115, 29] width 5 height 5
click at [183, 8] on link "Run" at bounding box center [182, 5] width 14 height 13
click at [118, 29] on icon at bounding box center [115, 29] width 5 height 5
click at [355, 6] on link "Logs" at bounding box center [355, 5] width 15 height 13
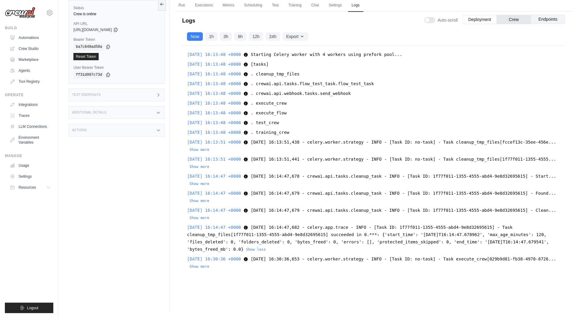
click at [548, 19] on button "Endpoints" at bounding box center [548, 19] width 34 height 9
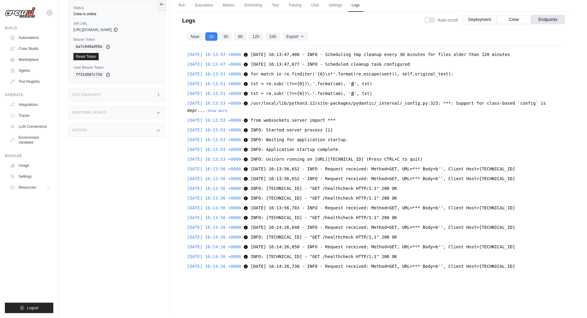
scroll to position [2292, 0]
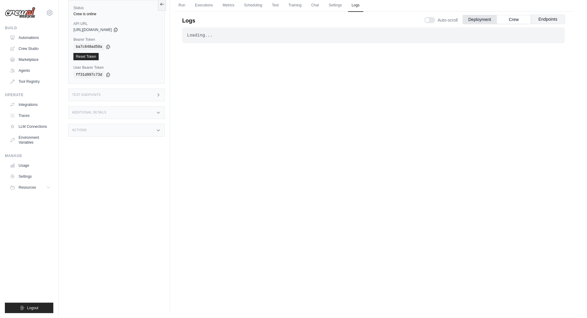
click at [554, 18] on button "Endpoints" at bounding box center [548, 19] width 34 height 9
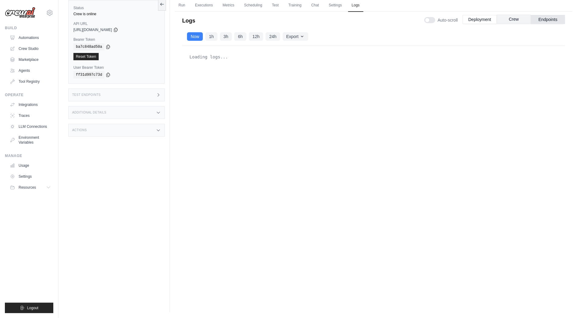
click at [517, 19] on button "Crew" at bounding box center [514, 19] width 34 height 9
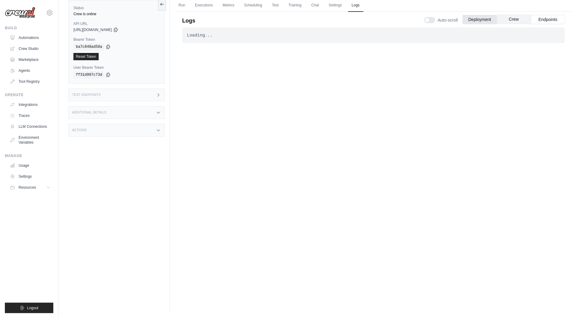
click at [516, 19] on button "Crew" at bounding box center [514, 19] width 34 height 9
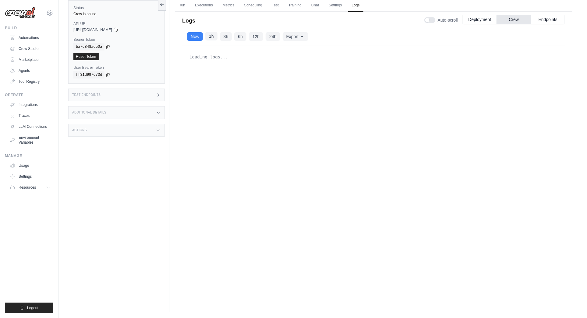
click at [212, 35] on button "1h" at bounding box center [211, 36] width 12 height 9
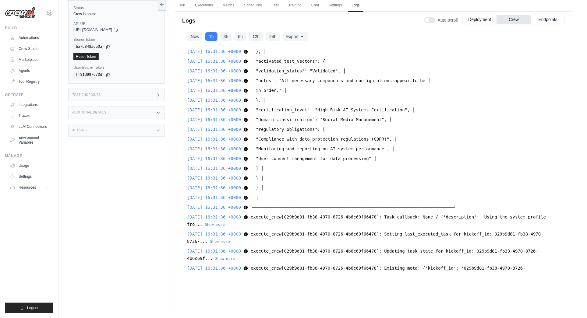
scroll to position [7751, 0]
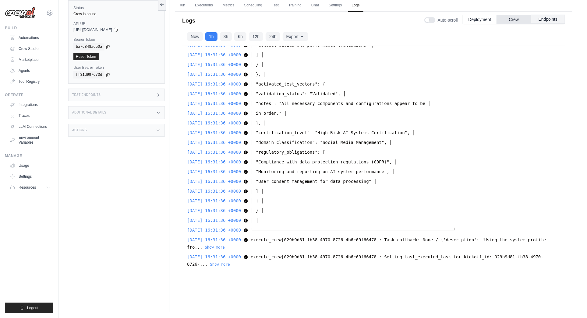
click at [548, 17] on button "Endpoints" at bounding box center [548, 19] width 34 height 9
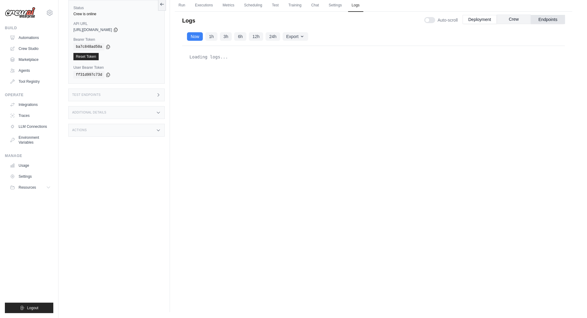
click at [514, 19] on button "Crew" at bounding box center [514, 19] width 34 height 9
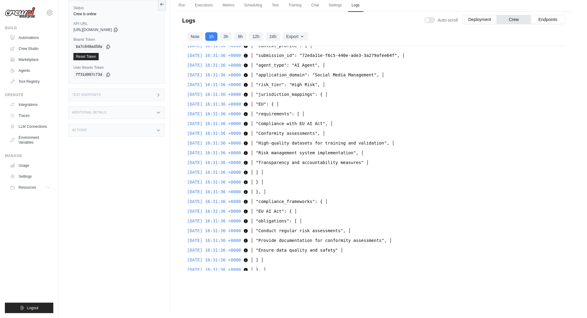
scroll to position [7407, 0]
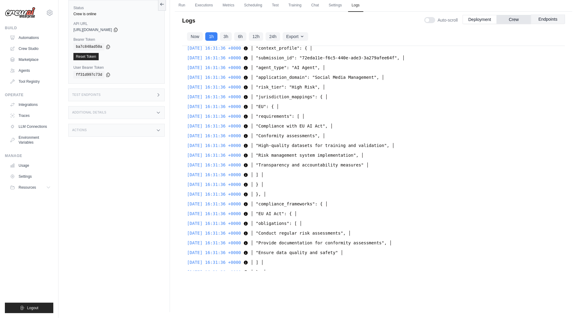
click at [547, 16] on button "Endpoints" at bounding box center [548, 19] width 34 height 9
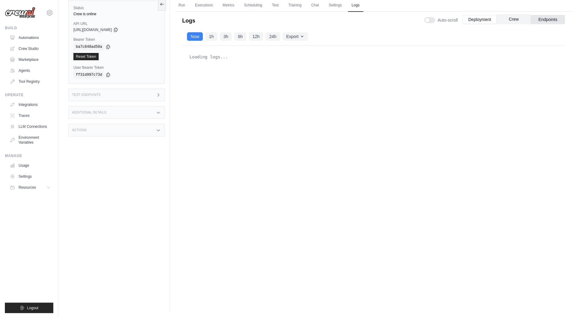
click at [513, 19] on button "Crew" at bounding box center [514, 19] width 34 height 9
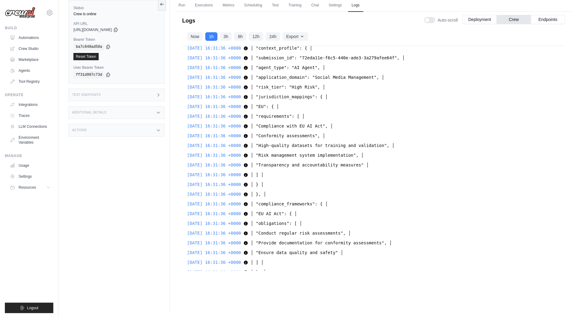
drag, startPoint x: 359, startPoint y: 125, endPoint x: 265, endPoint y: 126, distance: 93.8
copy span "d6b6c618-8a06-4419-9d39-b9517ca0fcb5"
click at [118, 29] on icon at bounding box center [115, 29] width 5 height 5
click at [108, 46] on icon at bounding box center [108, 46] width 5 height 5
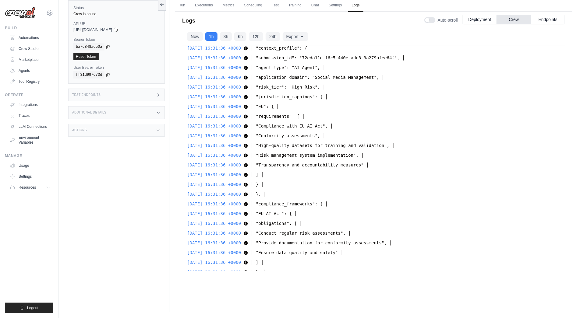
click at [111, 182] on div "Status Crew is online API URL copied [URL][DOMAIN_NAME] Bearer Token copied ba7…" at bounding box center [119, 153] width 102 height 318
click at [118, 29] on icon at bounding box center [115, 29] width 5 height 5
click at [109, 46] on icon at bounding box center [108, 46] width 5 height 5
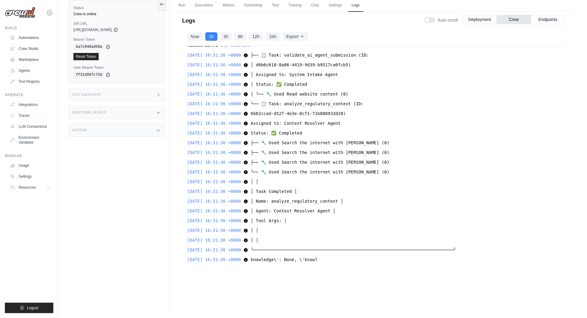
scroll to position [8255, 0]
click at [196, 36] on button "Now" at bounding box center [195, 36] width 16 height 9
